Goal: Task Accomplishment & Management: Use online tool/utility

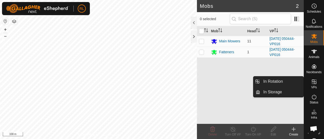
click at [313, 82] on icon at bounding box center [314, 82] width 5 height 5
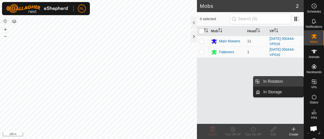
click at [278, 82] on link "In Rotation" at bounding box center [281, 82] width 43 height 10
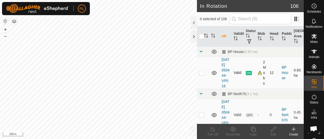
checkbox input "true"
click at [252, 132] on icon at bounding box center [252, 129] width 5 height 5
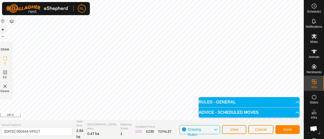
click at [5, 28] on button "+" at bounding box center [3, 30] width 6 height 6
click at [5, 29] on button "+" at bounding box center [3, 30] width 6 height 6
click at [287, 130] on span "Save" at bounding box center [287, 130] width 9 height 4
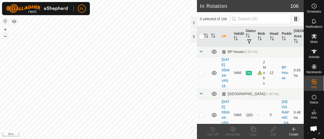
click at [5, 37] on button "–" at bounding box center [5, 36] width 6 height 6
click at [312, 38] on icon at bounding box center [314, 36] width 6 height 6
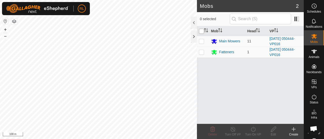
click at [202, 31] on input "checkbox" at bounding box center [201, 31] width 5 height 5
checkbox input "true"
click at [255, 131] on icon at bounding box center [253, 129] width 6 height 6
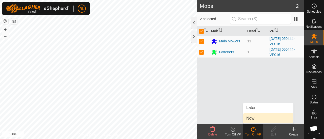
click at [255, 120] on link "Now" at bounding box center [268, 119] width 50 height 10
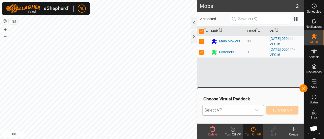
click at [259, 108] on div "dropdown trigger" at bounding box center [256, 110] width 10 height 10
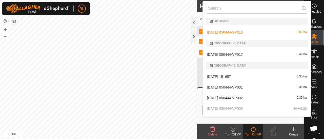
click at [244, 56] on li "[DATE] 050444-VP017 0.48 ha" at bounding box center [257, 55] width 108 height 10
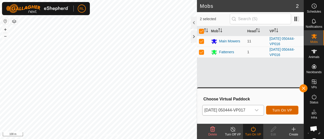
click at [280, 109] on span "Turn On VP" at bounding box center [282, 111] width 20 height 4
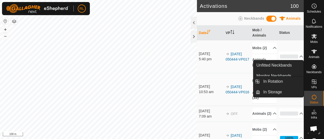
click at [311, 83] on icon at bounding box center [314, 82] width 6 height 6
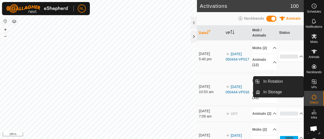
click at [312, 84] on icon at bounding box center [314, 82] width 5 height 5
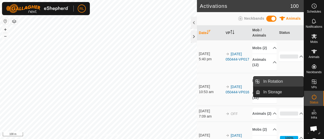
click at [287, 82] on link "In Rotation" at bounding box center [281, 82] width 43 height 10
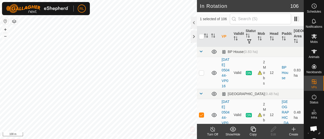
click at [251, 131] on icon at bounding box center [252, 129] width 5 height 5
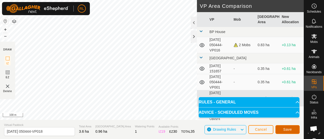
click at [284, 127] on button "Save" at bounding box center [287, 129] width 24 height 9
